Goal: Task Accomplishment & Management: Complete application form

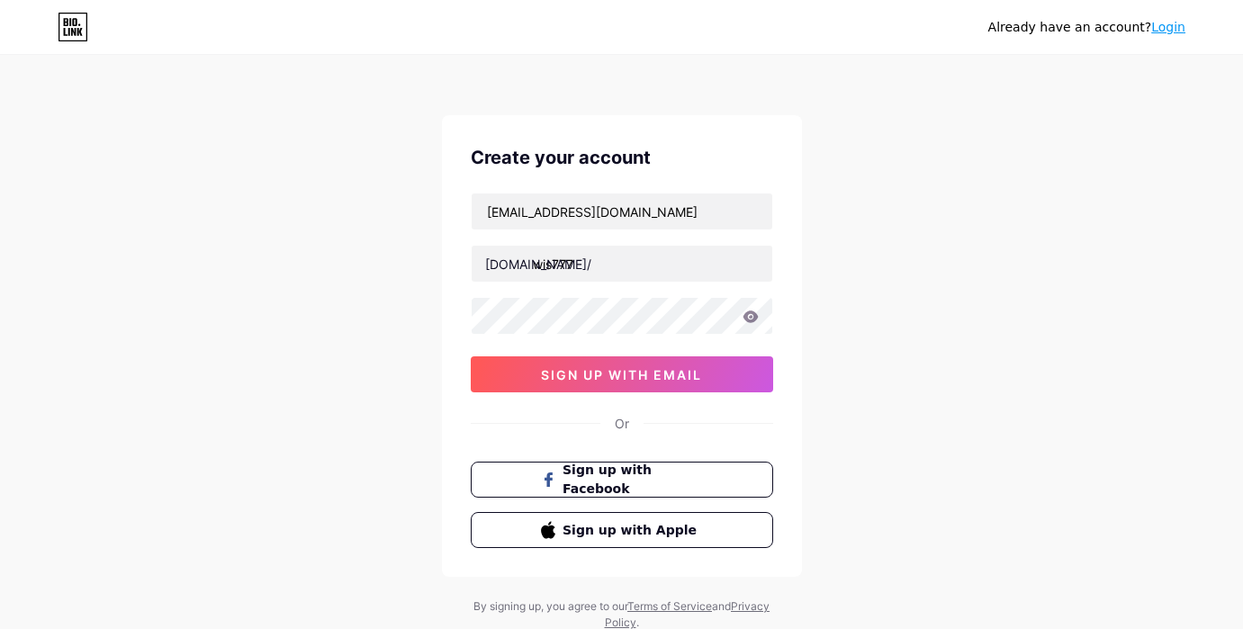
type input "wis777"
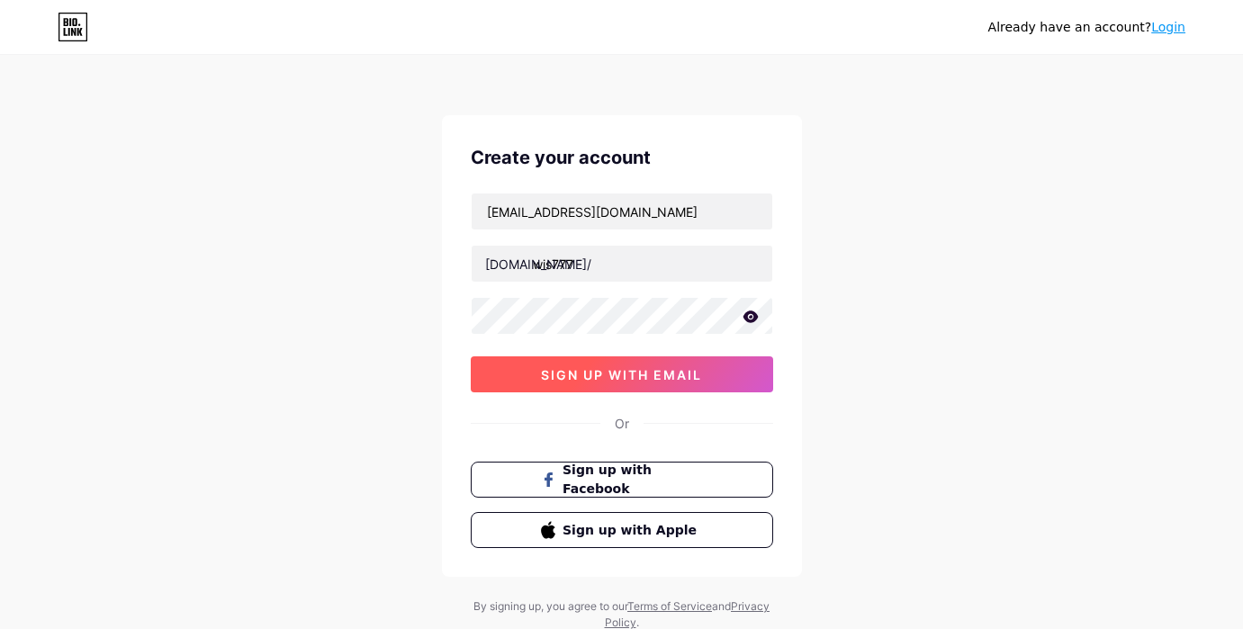
drag, startPoint x: 633, startPoint y: 382, endPoint x: 621, endPoint y: 372, distance: 15.9
click at [616, 387] on button "sign up with email" at bounding box center [622, 374] width 302 height 36
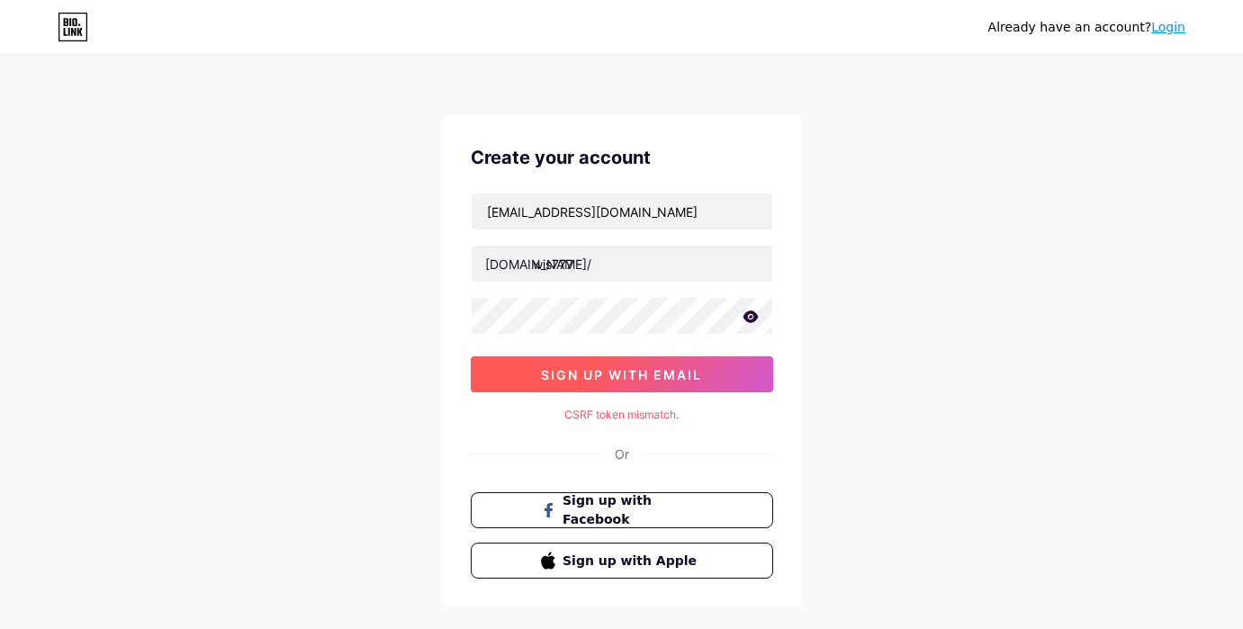
click at [683, 357] on button "sign up with email" at bounding box center [622, 374] width 302 height 36
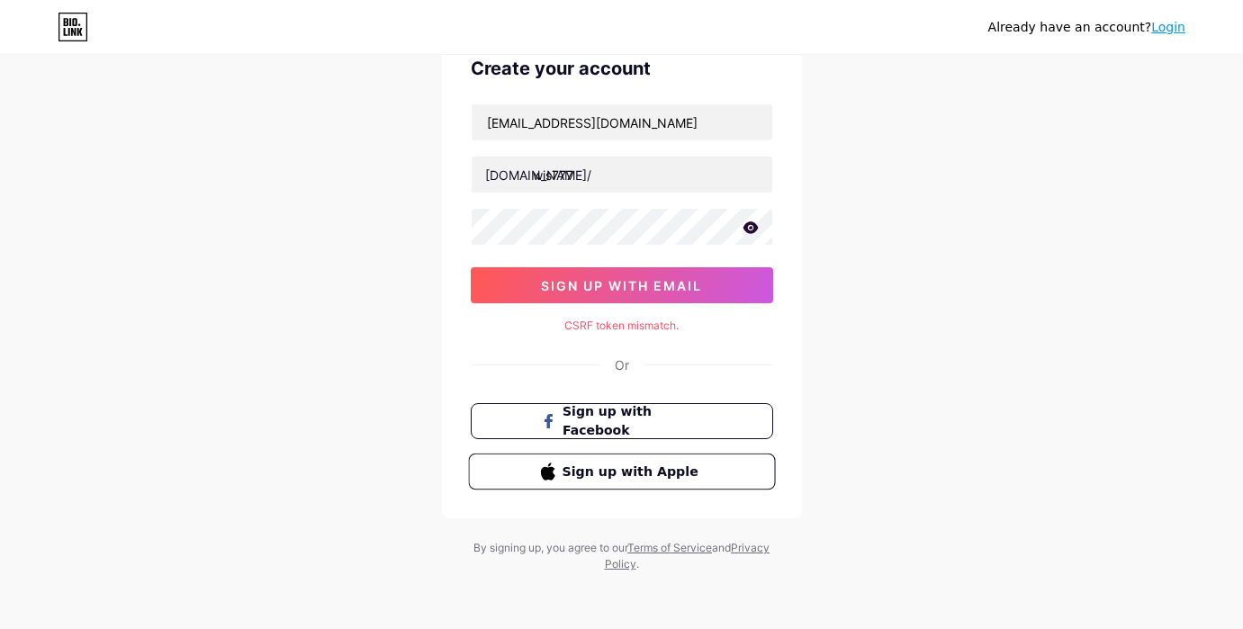
scroll to position [90, 0]
drag, startPoint x: 955, startPoint y: 287, endPoint x: 963, endPoint y: 205, distance: 82.3
click at [956, 284] on div "Already have an account? Login Create your account [EMAIL_ADDRESS][DOMAIN_NAME]…" at bounding box center [621, 269] width 1243 height 719
click at [648, 328] on div "CSRF token mismatch." at bounding box center [622, 325] width 302 height 16
click at [642, 328] on div "CSRF token mismatch." at bounding box center [622, 325] width 302 height 16
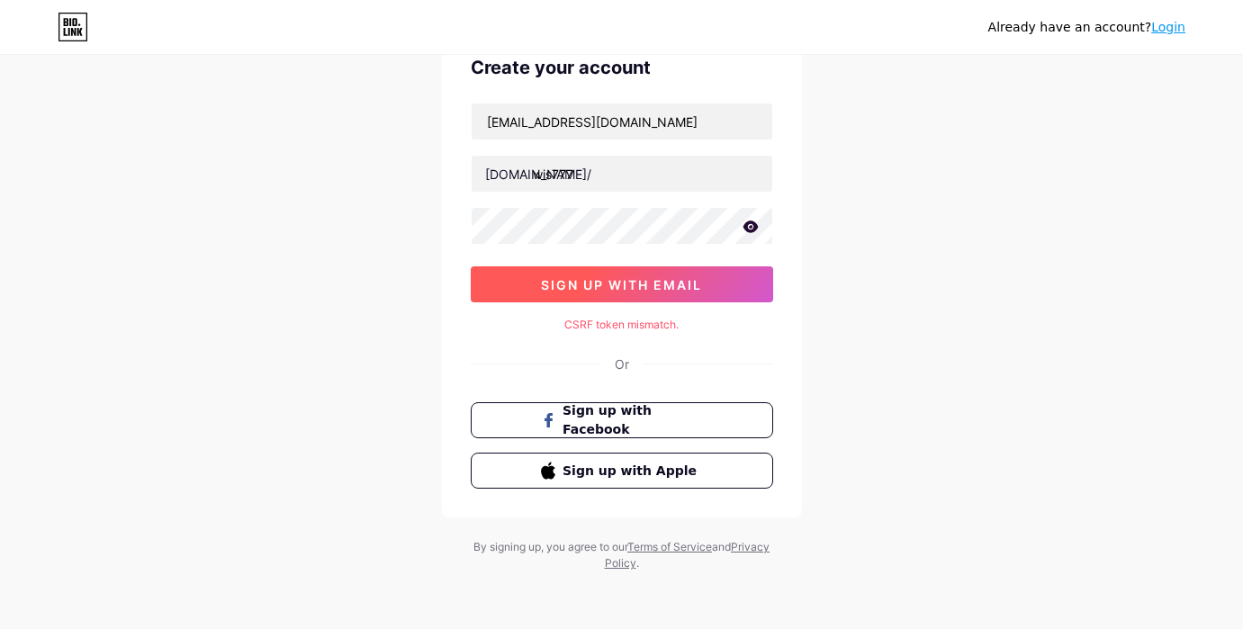
click at [616, 287] on span "sign up with email" at bounding box center [621, 284] width 161 height 15
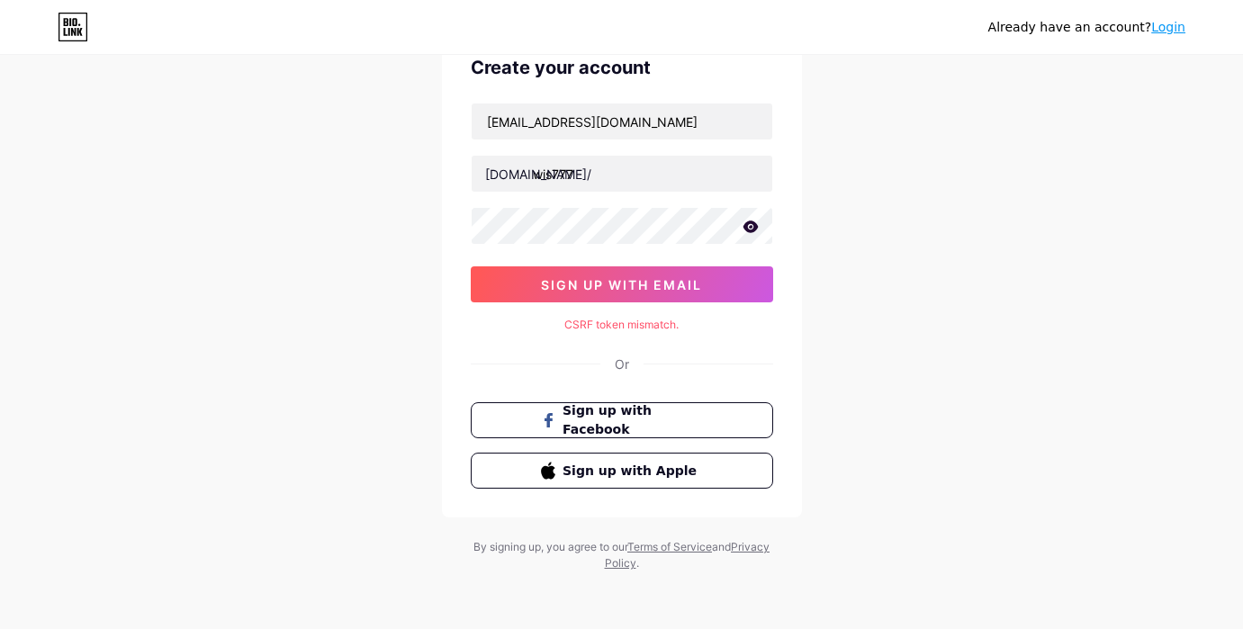
click at [1132, 228] on div "Already have an account? Login Create your account [EMAIL_ADDRESS][DOMAIN_NAME]…" at bounding box center [621, 269] width 1243 height 719
drag, startPoint x: 923, startPoint y: 326, endPoint x: 910, endPoint y: 318, distance: 15.7
click at [922, 325] on div "Already have an account? Login Create your account [EMAIL_ADDRESS][DOMAIN_NAME]…" at bounding box center [621, 269] width 1243 height 719
click at [671, 249] on div "[EMAIL_ADDRESS][DOMAIN_NAME] [DOMAIN_NAME]/ wis777 0cAFcWeA4RtMao07TP2drACzparB…" at bounding box center [622, 203] width 302 height 200
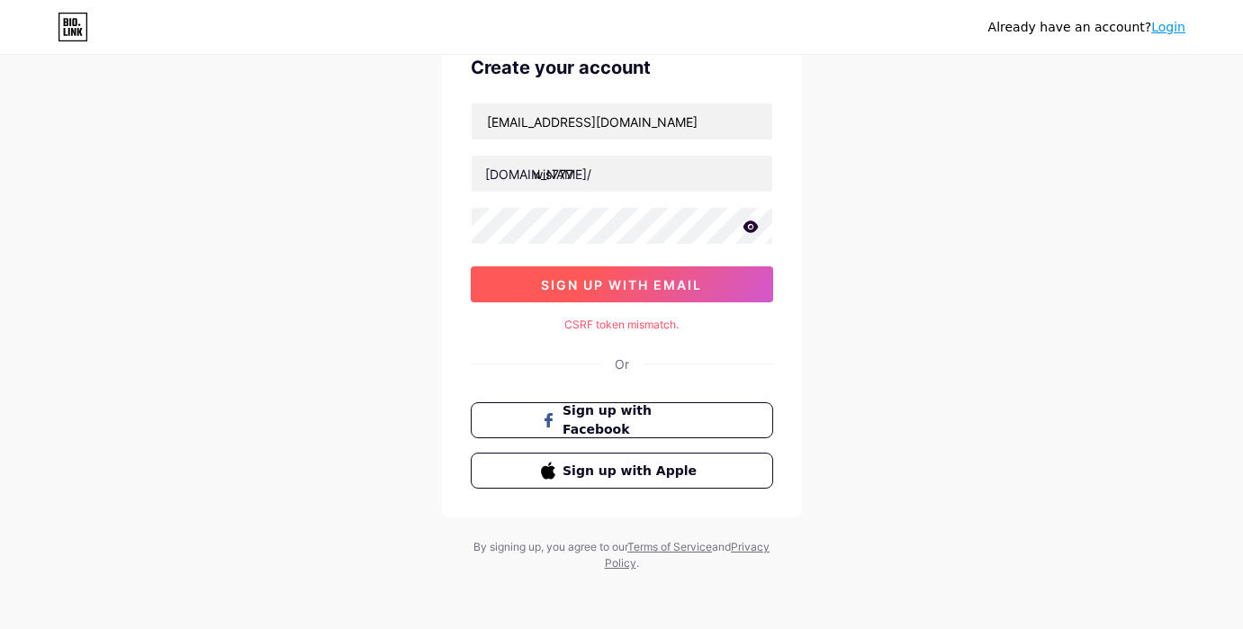
click at [661, 290] on span "sign up with email" at bounding box center [621, 284] width 161 height 15
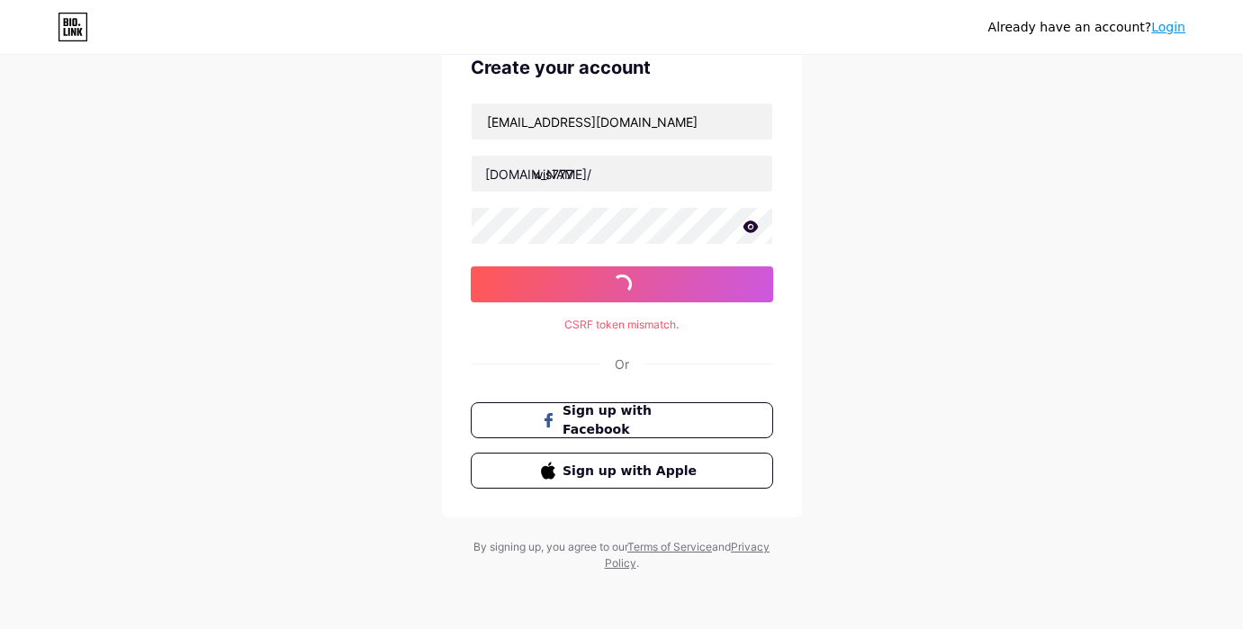
drag, startPoint x: 1169, startPoint y: 140, endPoint x: 1152, endPoint y: 153, distance: 21.2
click at [1169, 141] on div "Already have an account? Login Create your account [EMAIL_ADDRESS][DOMAIN_NAME]…" at bounding box center [621, 269] width 1243 height 719
click at [954, 375] on div "Already have an account? Login Create your account [EMAIL_ADDRESS][DOMAIN_NAME]…" at bounding box center [621, 269] width 1243 height 719
click at [1025, 328] on div "Already have an account? Login Create your account [EMAIL_ADDRESS][DOMAIN_NAME]…" at bounding box center [621, 269] width 1243 height 719
click at [1002, 218] on div "Already have an account? Login Create your account [EMAIL_ADDRESS][DOMAIN_NAME]…" at bounding box center [621, 269] width 1243 height 719
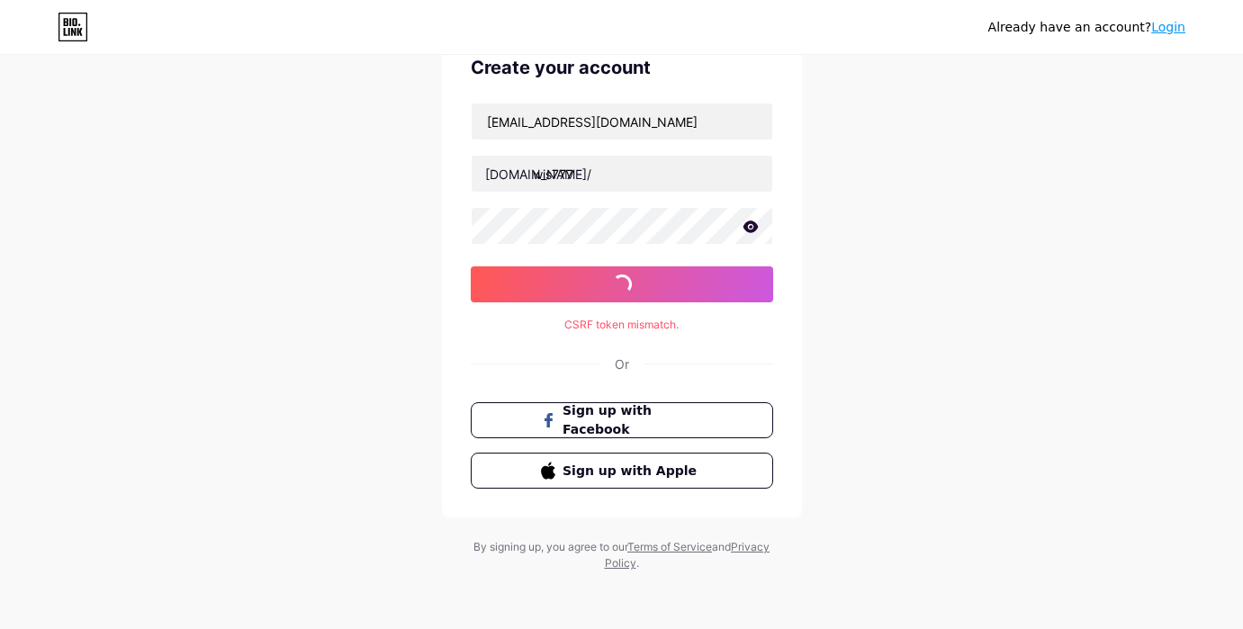
click at [993, 221] on div "Already have an account? Login Create your account [EMAIL_ADDRESS][DOMAIN_NAME]…" at bounding box center [621, 269] width 1243 height 719
click at [991, 222] on div "Already have an account? Login Create your account [EMAIL_ADDRESS][DOMAIN_NAME]…" at bounding box center [621, 269] width 1243 height 719
drag, startPoint x: 1000, startPoint y: 83, endPoint x: 1012, endPoint y: 58, distance: 27.0
click at [1003, 81] on div "Already have an account? Login Create your account [EMAIL_ADDRESS][DOMAIN_NAME]…" at bounding box center [621, 269] width 1243 height 719
click at [51, 22] on div "Already have an account? Login" at bounding box center [621, 27] width 1243 height 29
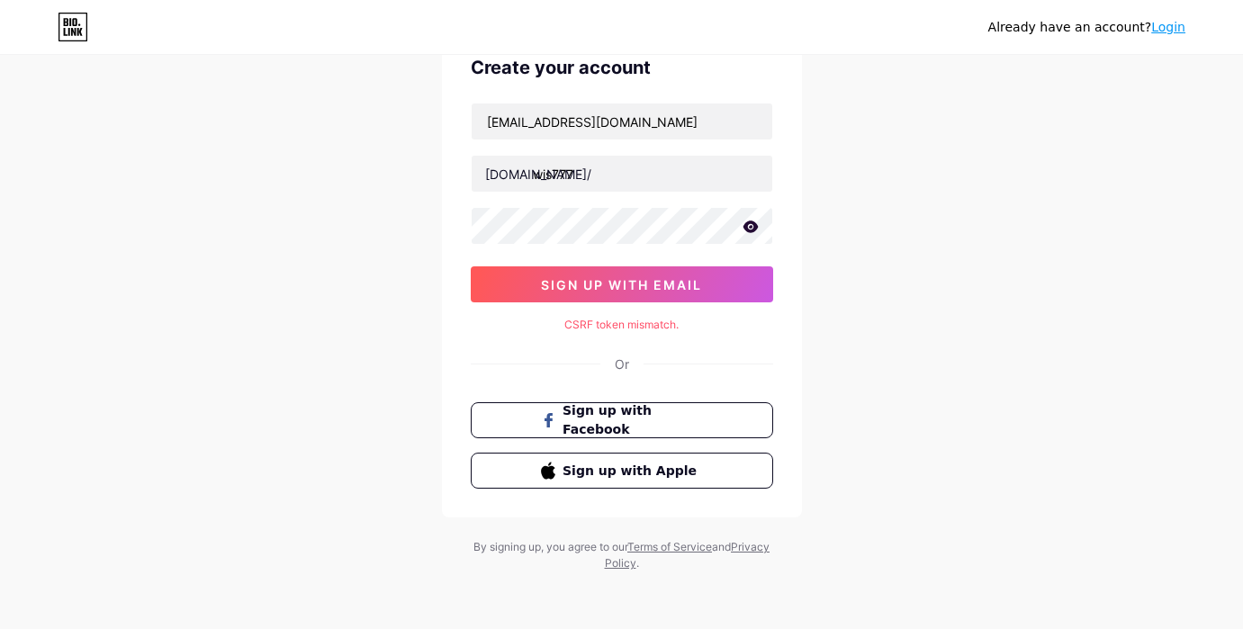
click at [82, 30] on icon at bounding box center [73, 27] width 31 height 29
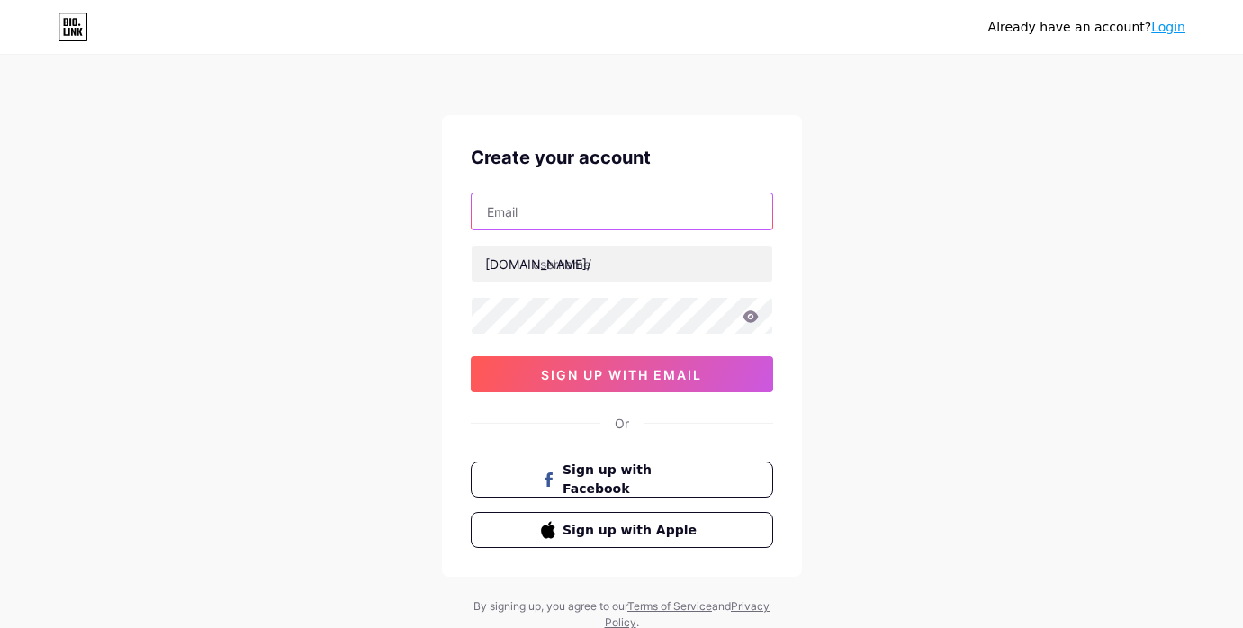
click at [589, 211] on input "text" at bounding box center [622, 211] width 301 height 36
type input "[EMAIL_ADDRESS][DOMAIN_NAME]"
drag, startPoint x: 1231, startPoint y: 49, endPoint x: 1128, endPoint y: 12, distance: 109.9
click at [1230, 49] on div "Already have an account? Login" at bounding box center [621, 27] width 1243 height 54
